Goal: Navigation & Orientation: Find specific page/section

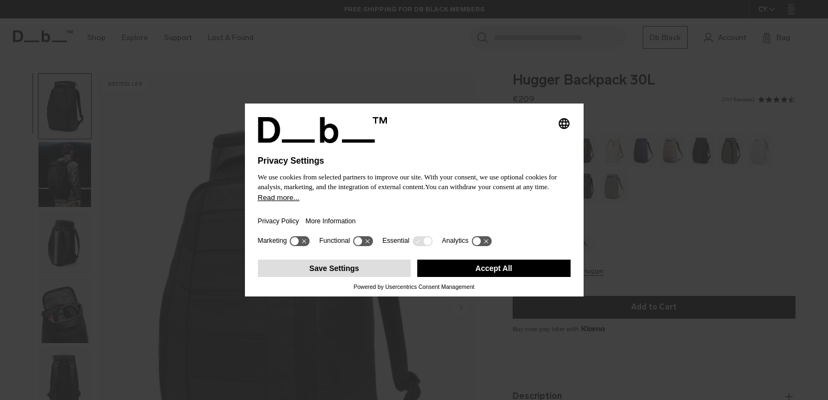
click at [333, 267] on button "Save Settings" at bounding box center [334, 268] width 153 height 17
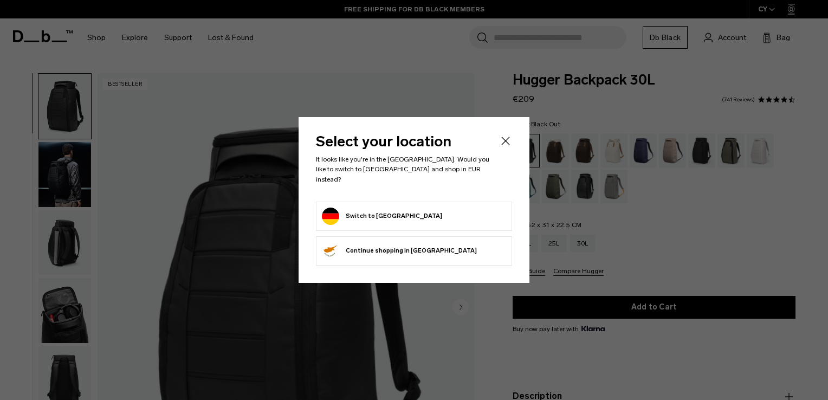
click at [505, 145] on icon "Close" at bounding box center [506, 141] width 8 height 8
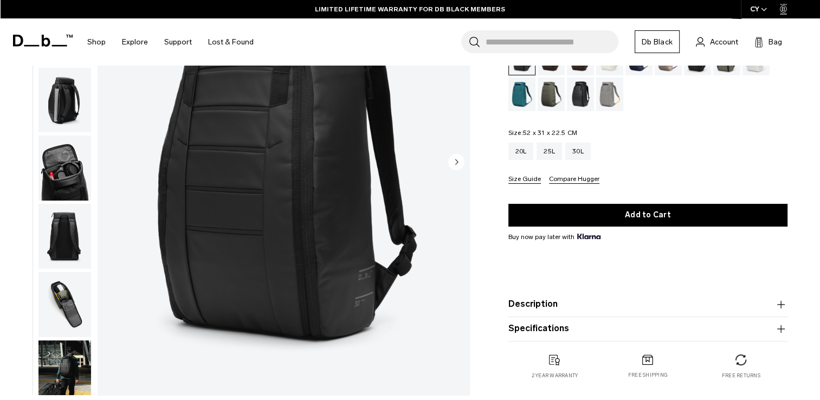
scroll to position [152, 0]
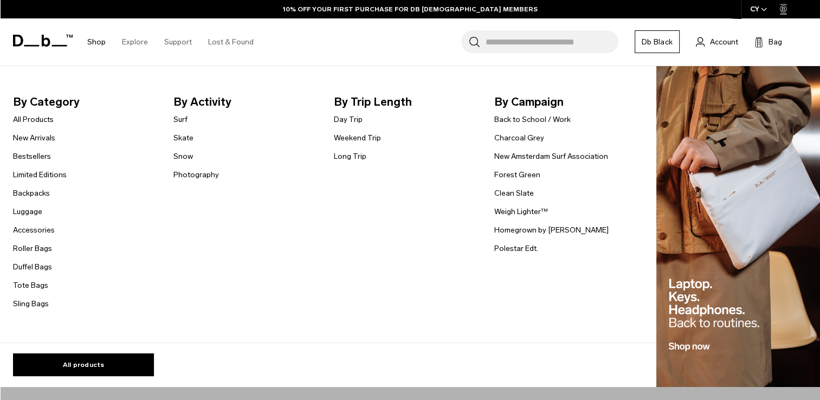
click at [97, 42] on link "Shop" at bounding box center [96, 42] width 18 height 38
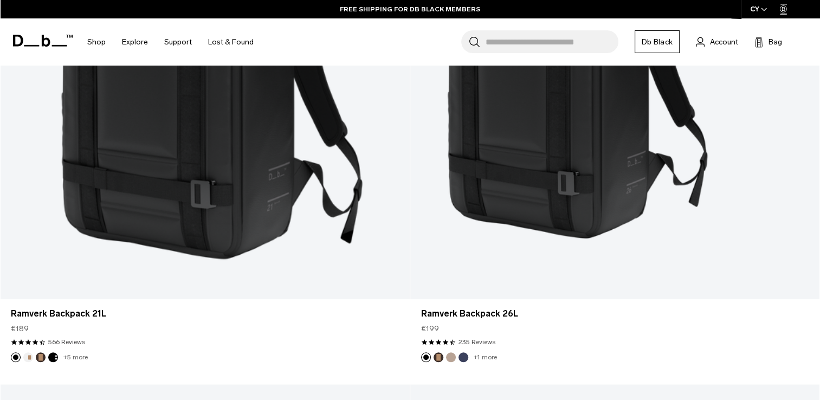
scroll to position [982, 0]
